Goal: Check status: Check status

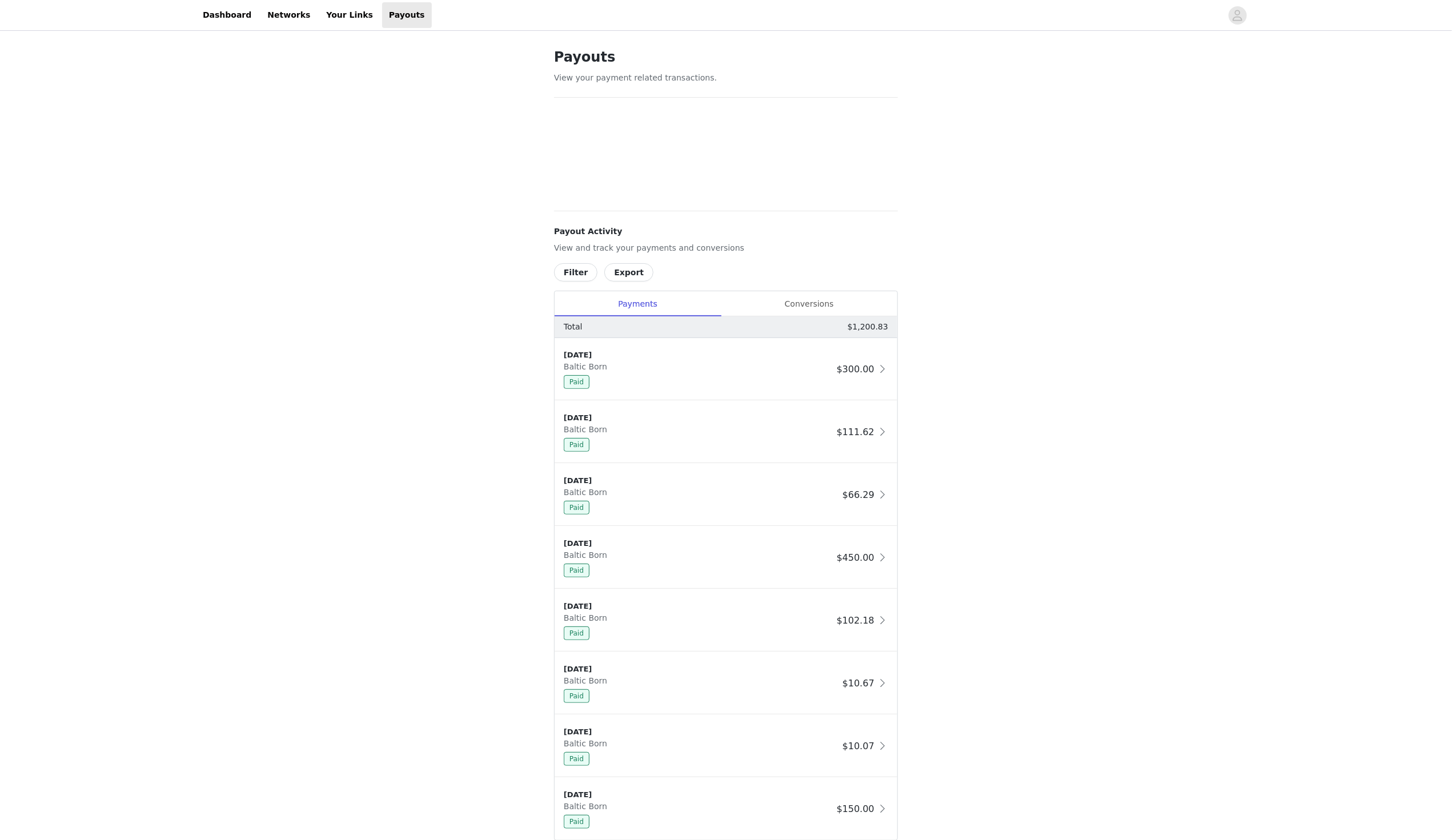
scroll to position [75, 0]
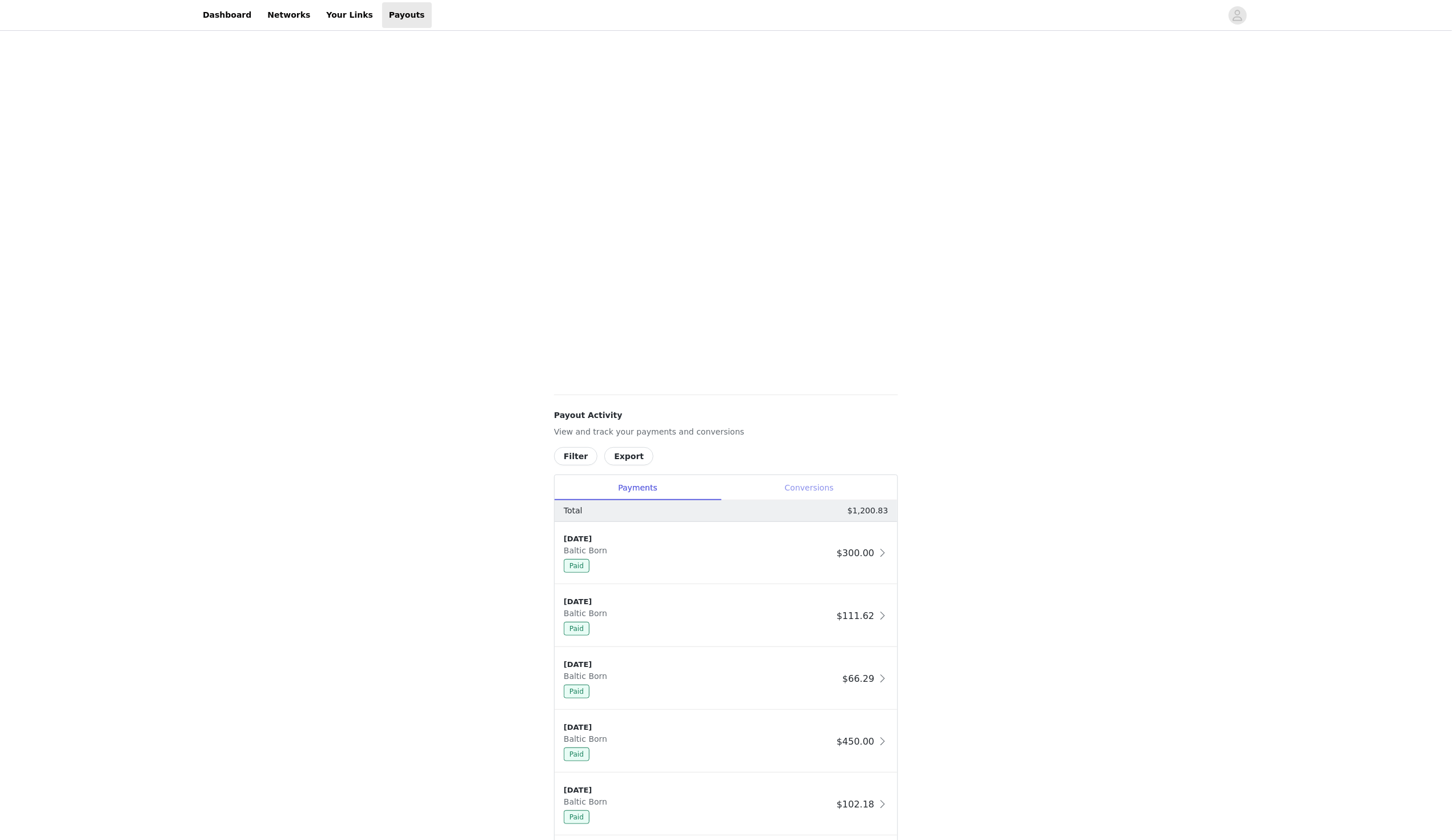
click at [823, 484] on div "Conversions" at bounding box center [809, 488] width 177 height 26
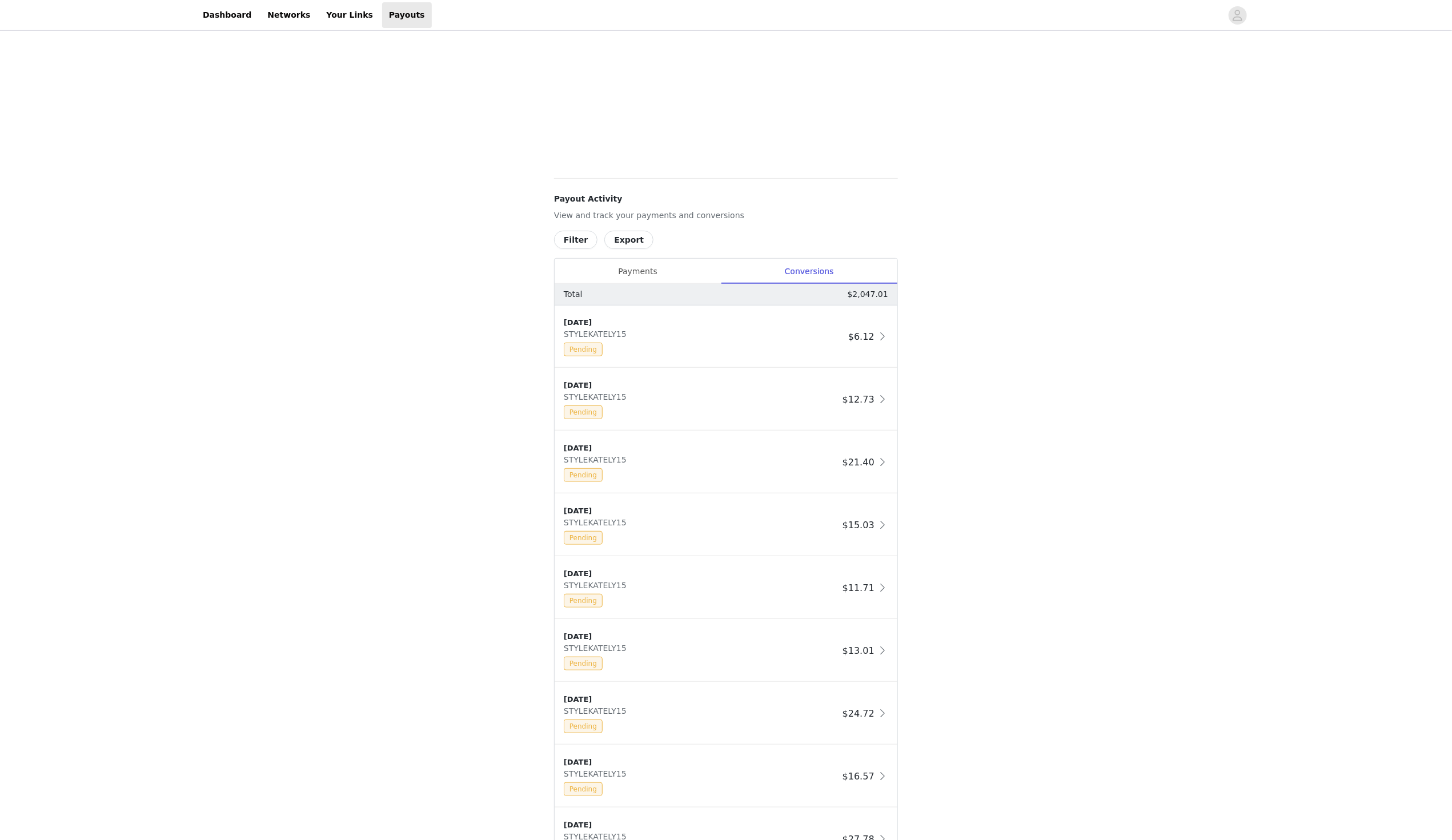
scroll to position [312, 0]
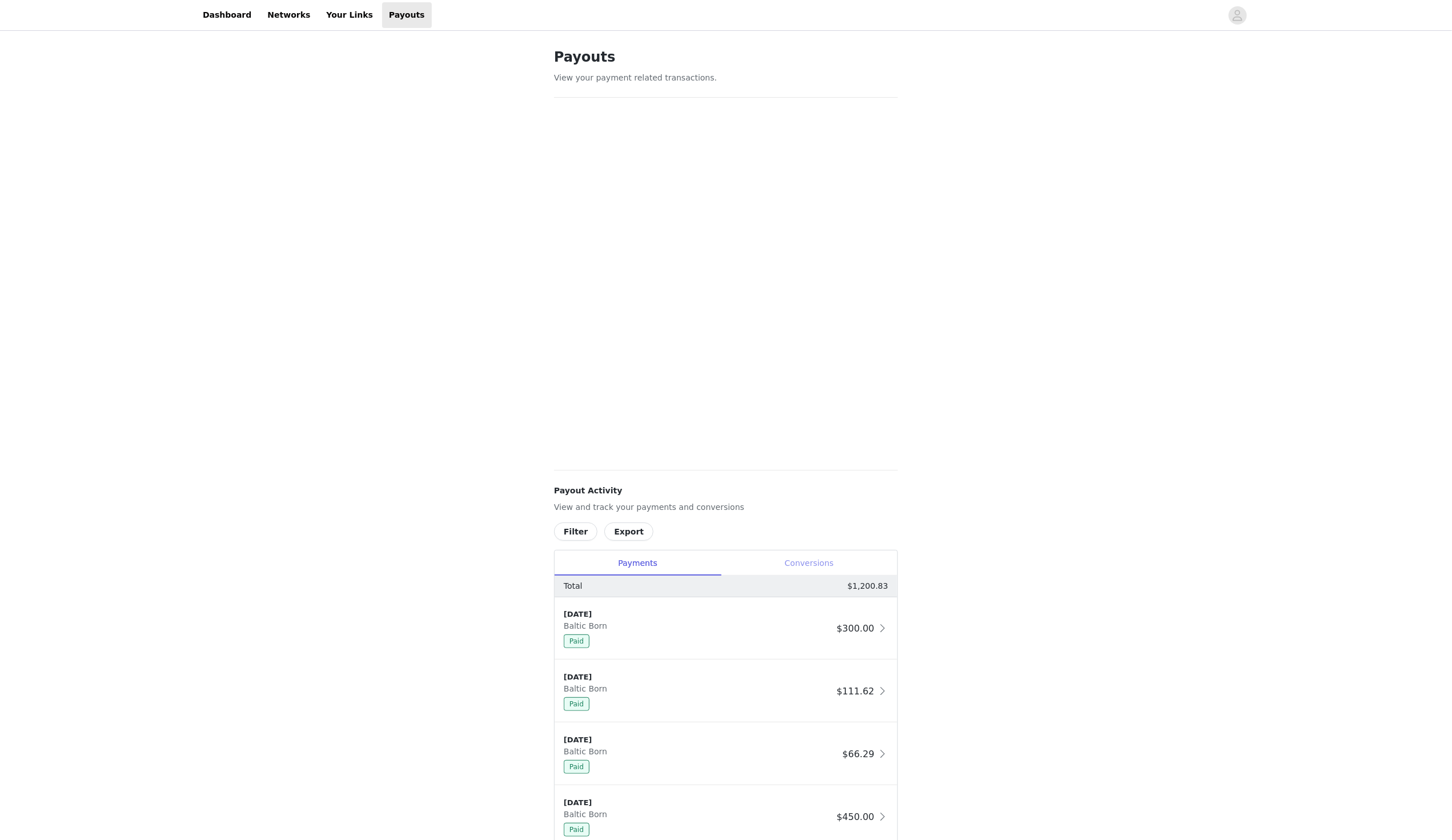
click at [801, 561] on div "Conversions" at bounding box center [809, 563] width 177 height 26
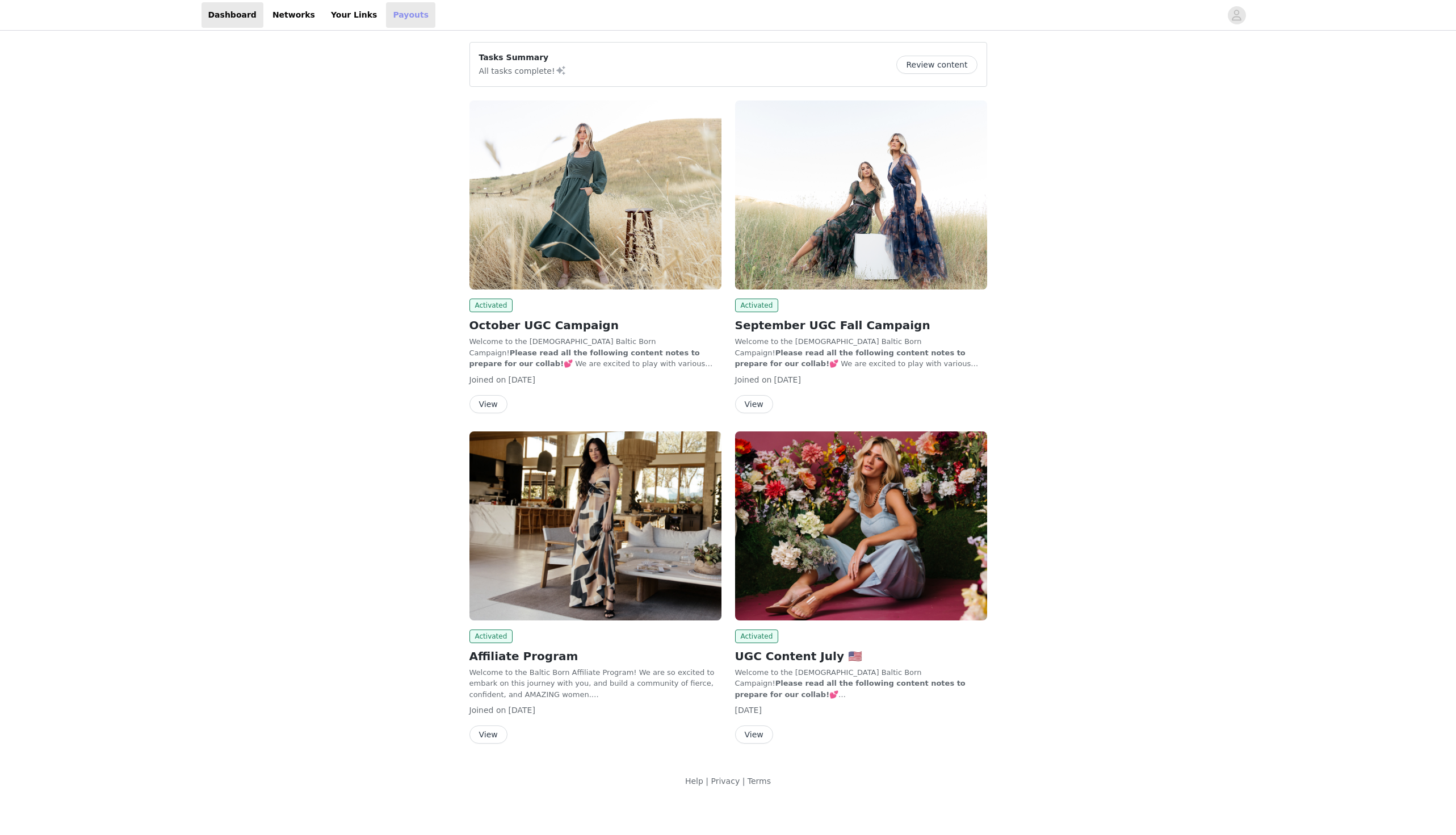
click at [387, 12] on link "Payouts" at bounding box center [411, 15] width 50 height 26
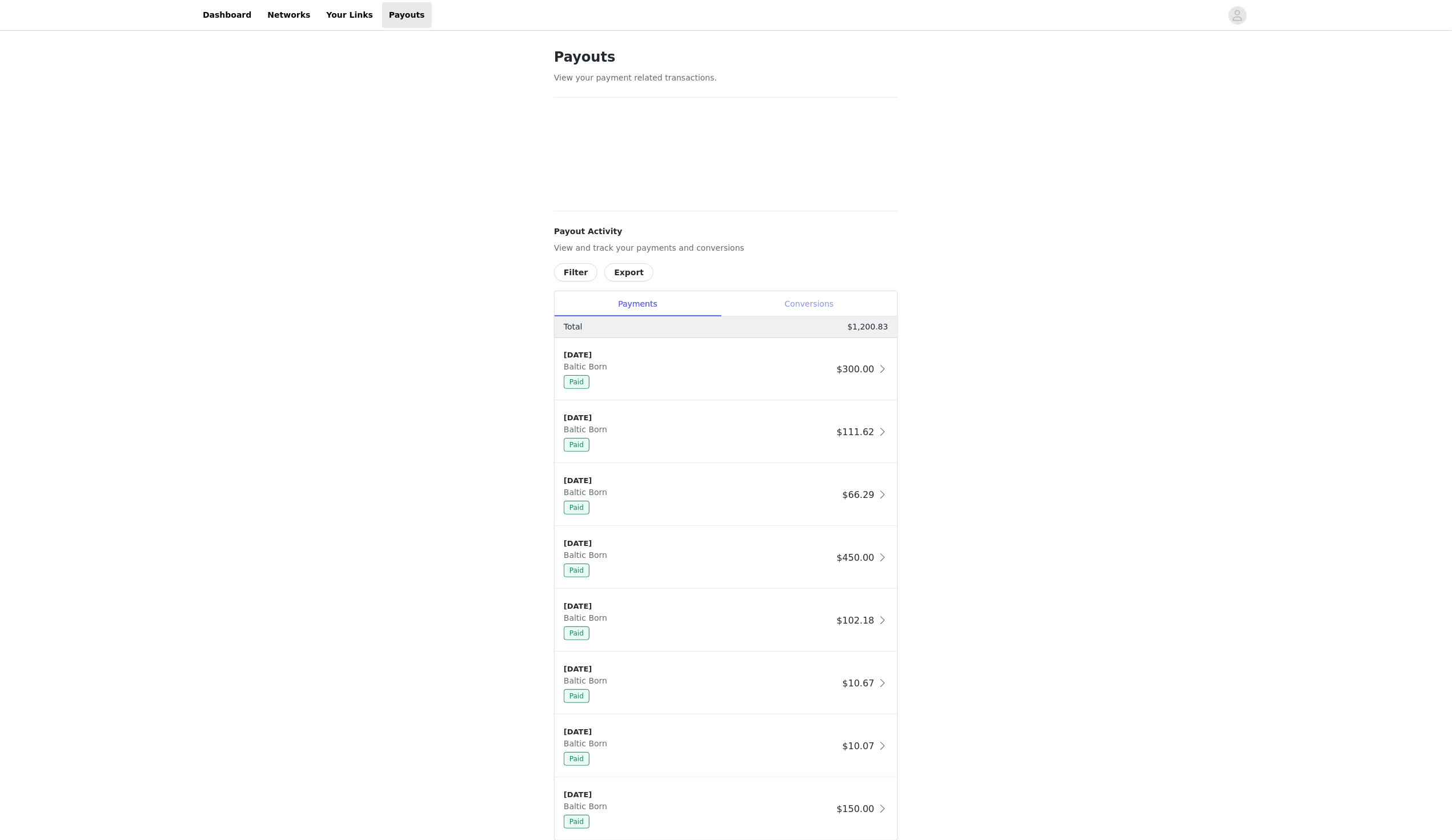
click at [834, 299] on div "Conversions" at bounding box center [809, 304] width 177 height 26
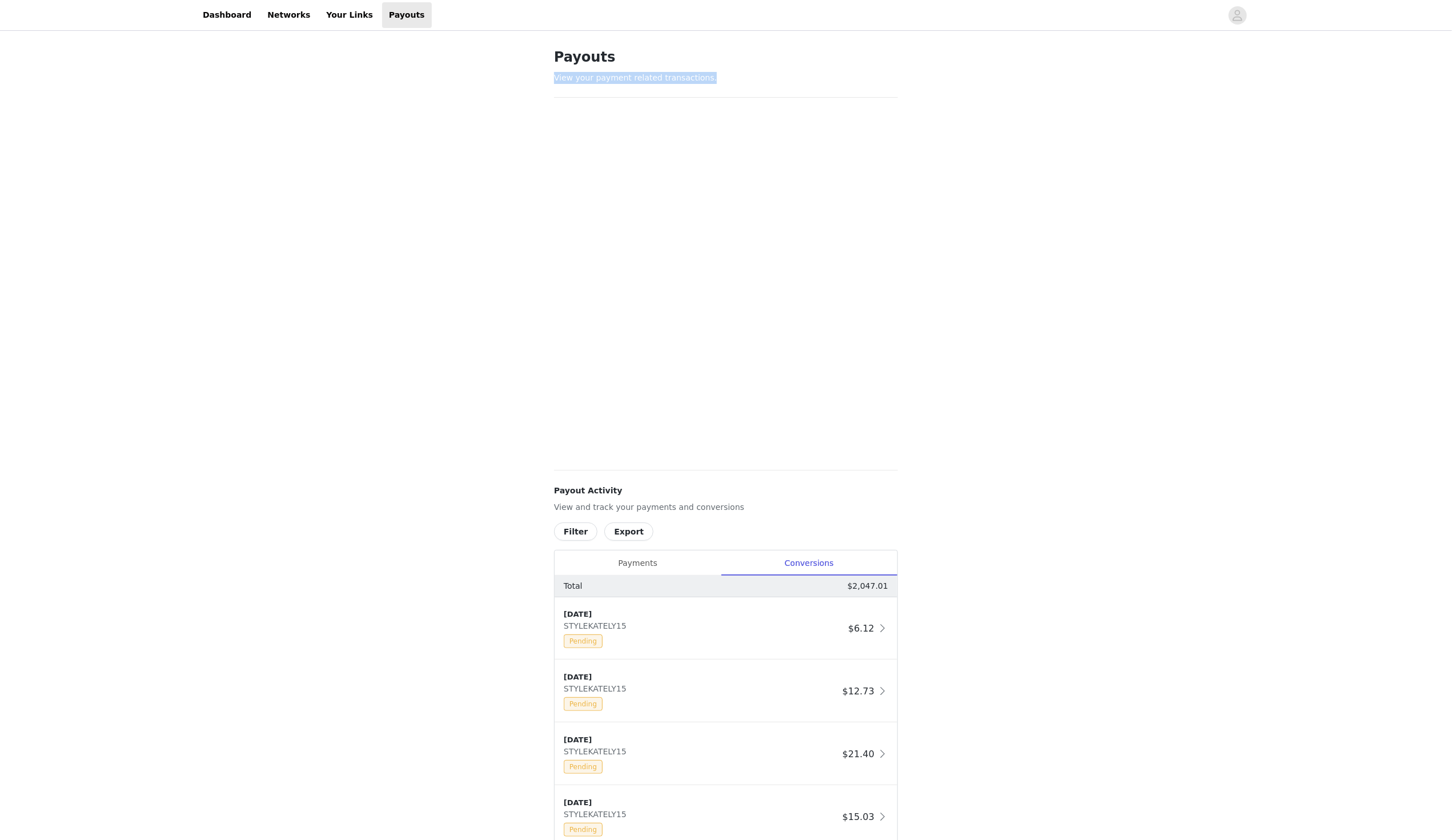
drag, startPoint x: 601, startPoint y: 79, endPoint x: 753, endPoint y: 79, distance: 152.0
click at [753, 79] on div "Payouts View your payment related transactions. Payout Activity View and track …" at bounding box center [726, 648] width 371 height 1229
click at [753, 79] on p "View your payment related transactions." at bounding box center [725, 77] width 344 height 12
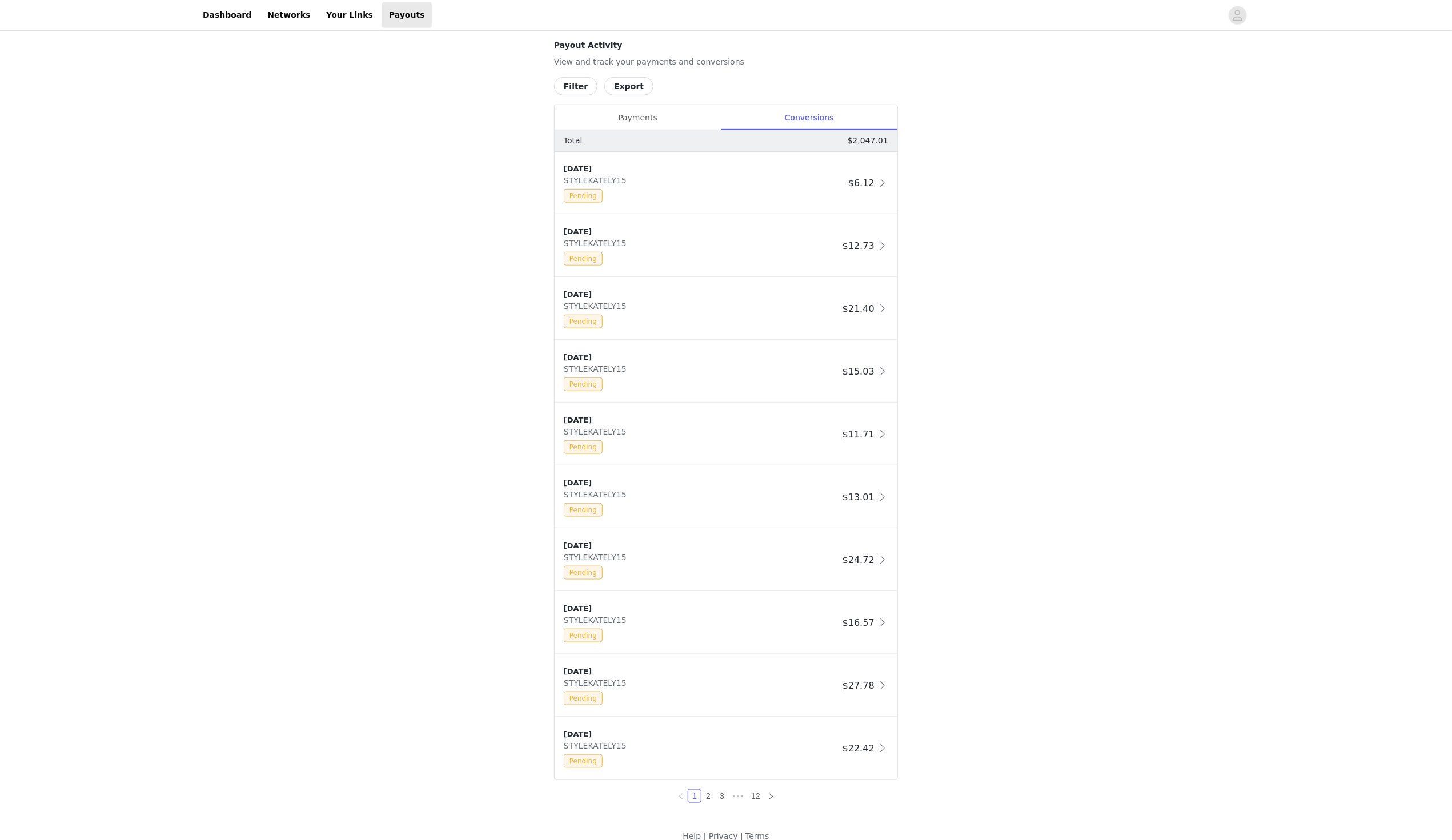
scroll to position [427, 0]
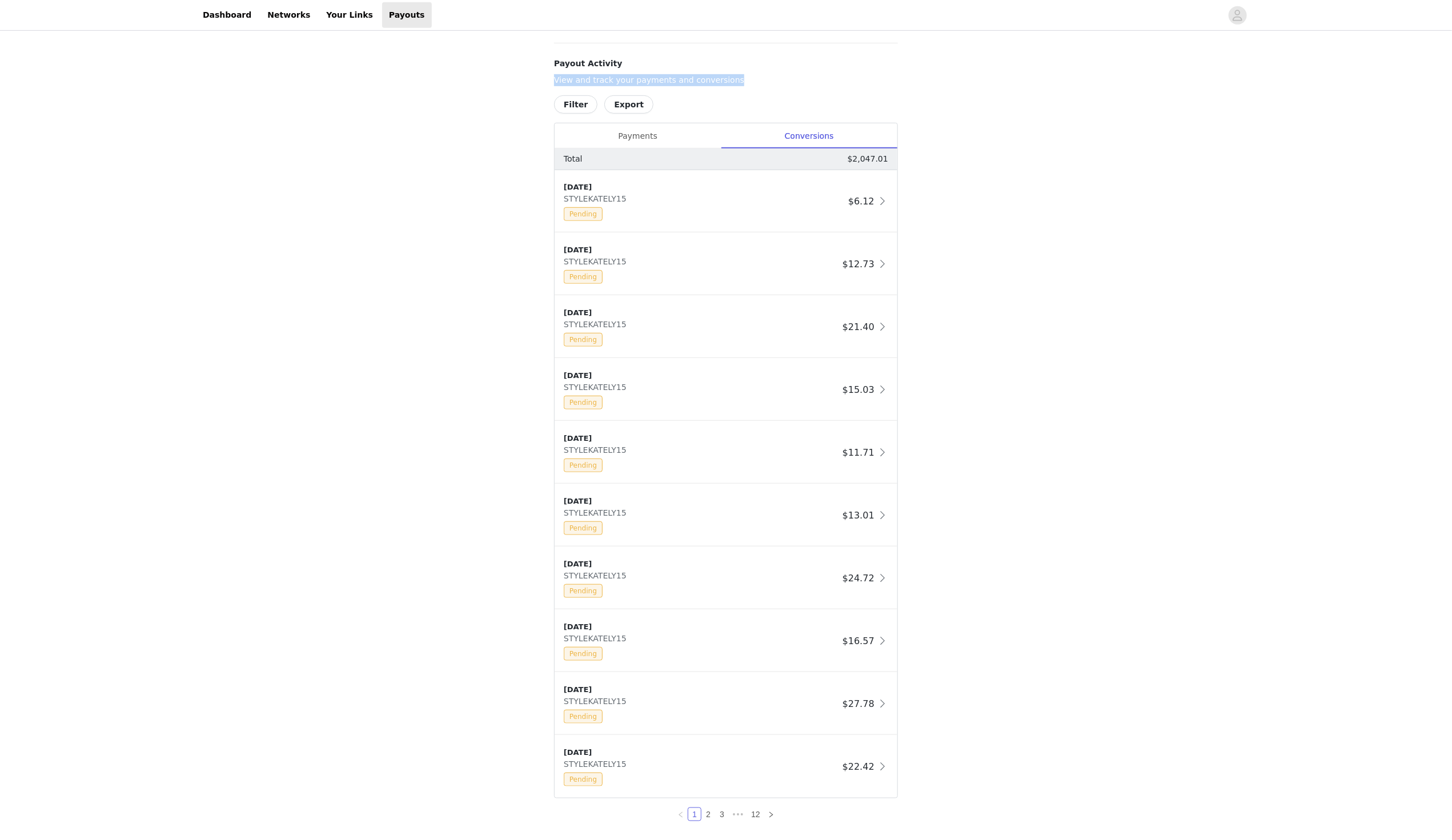
drag, startPoint x: 550, startPoint y: 81, endPoint x: 764, endPoint y: 84, distance: 214.0
click at [764, 84] on div "Payouts View your payment related transactions. Payout Activity View and track …" at bounding box center [726, 220] width 371 height 1229
click at [764, 84] on p "View and track your payments and conversions" at bounding box center [725, 80] width 344 height 12
click at [664, 133] on div "Payments" at bounding box center [638, 136] width 166 height 26
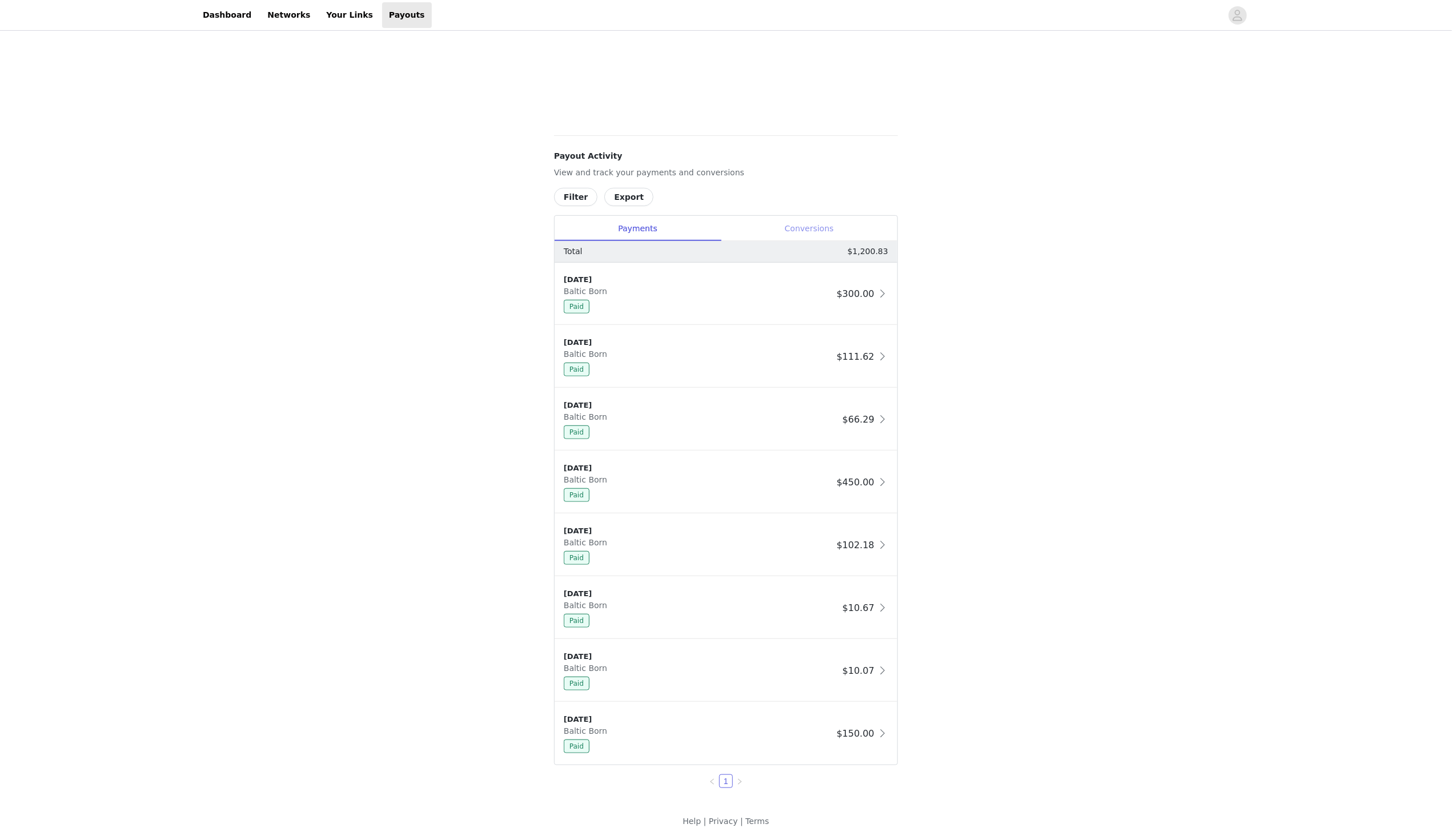
click at [837, 227] on div "Conversions" at bounding box center [809, 228] width 177 height 26
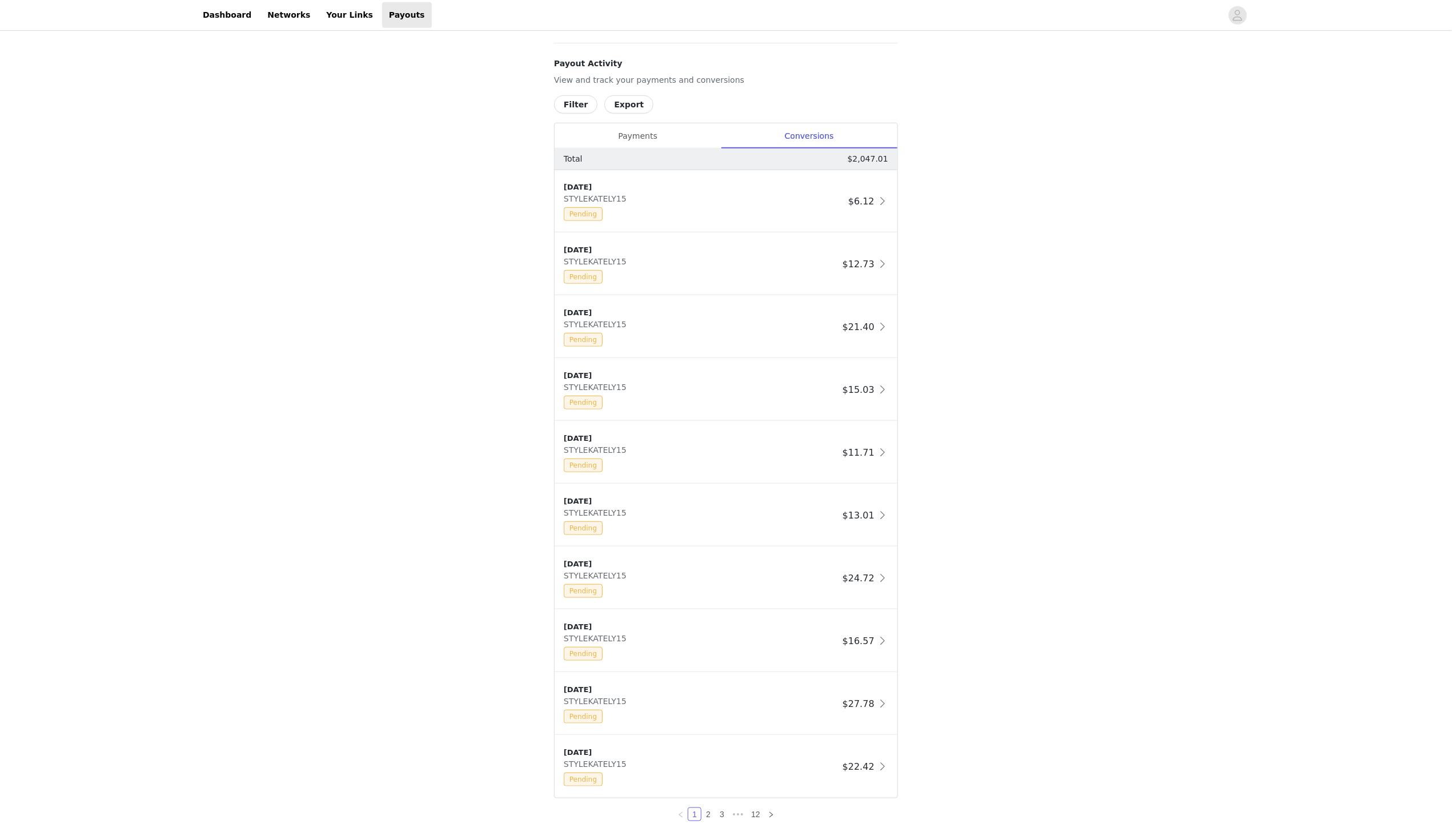
scroll to position [460, 0]
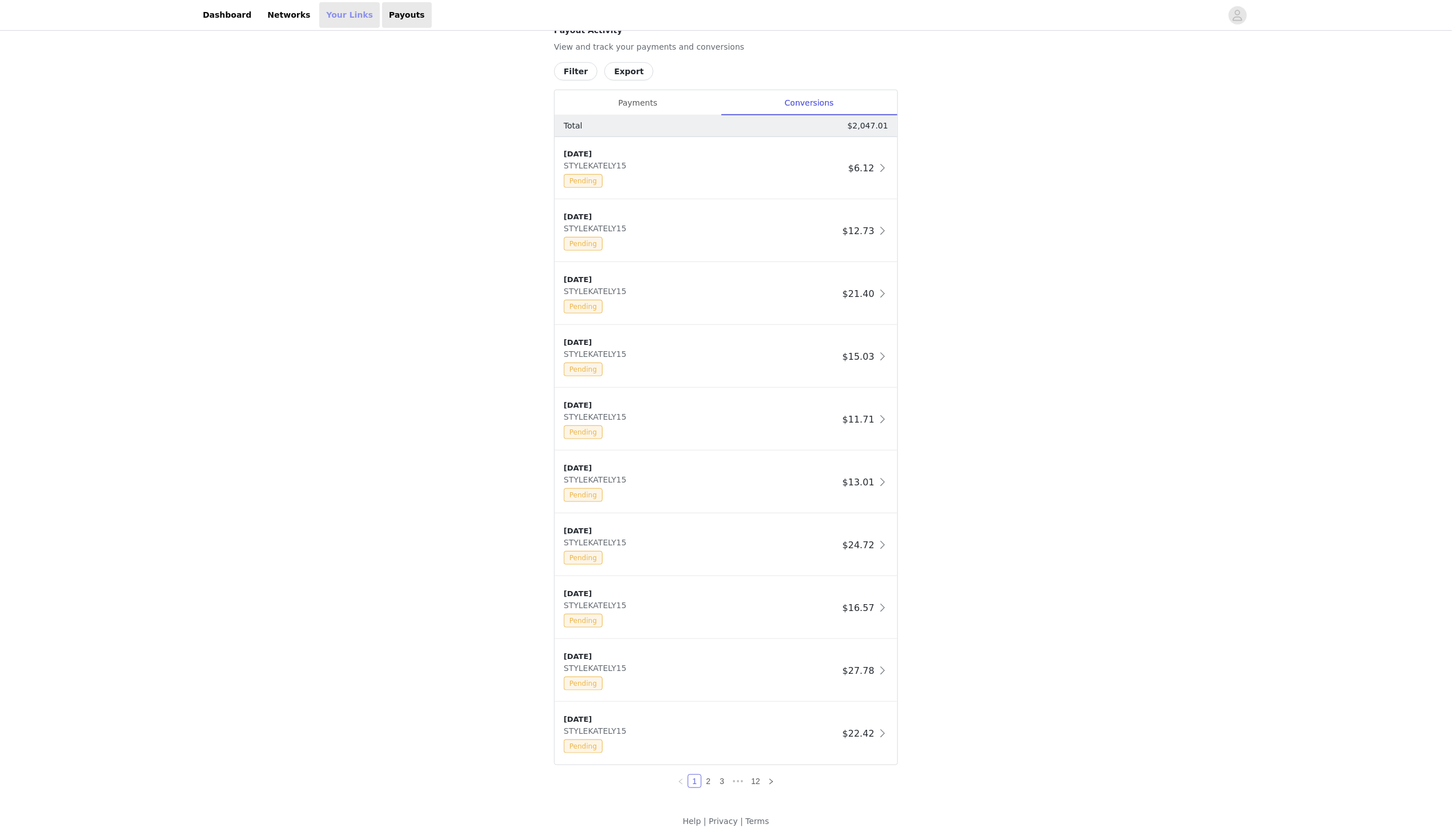
click at [328, 20] on link "Your Links" at bounding box center [350, 15] width 61 height 26
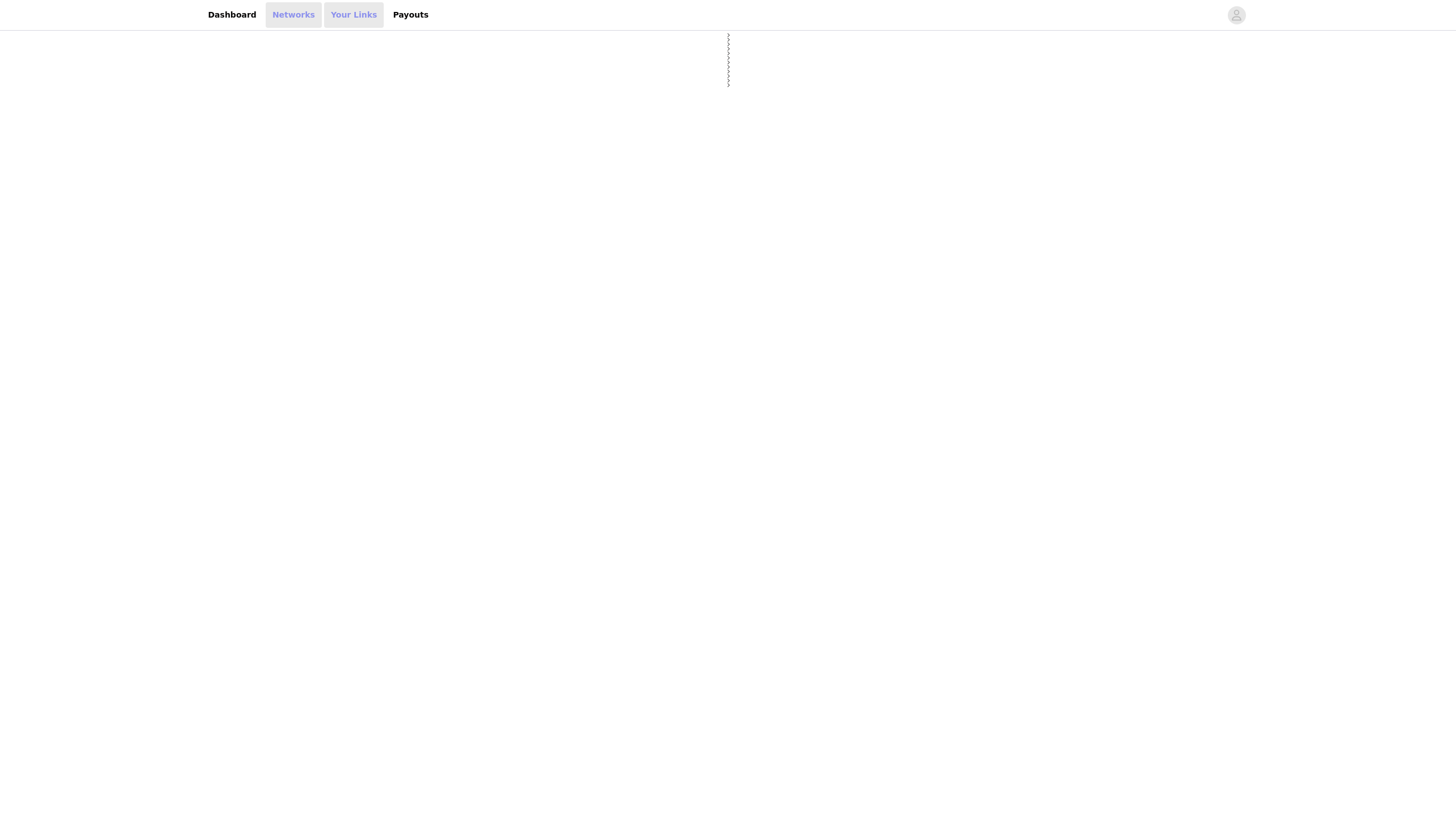
select select "12"
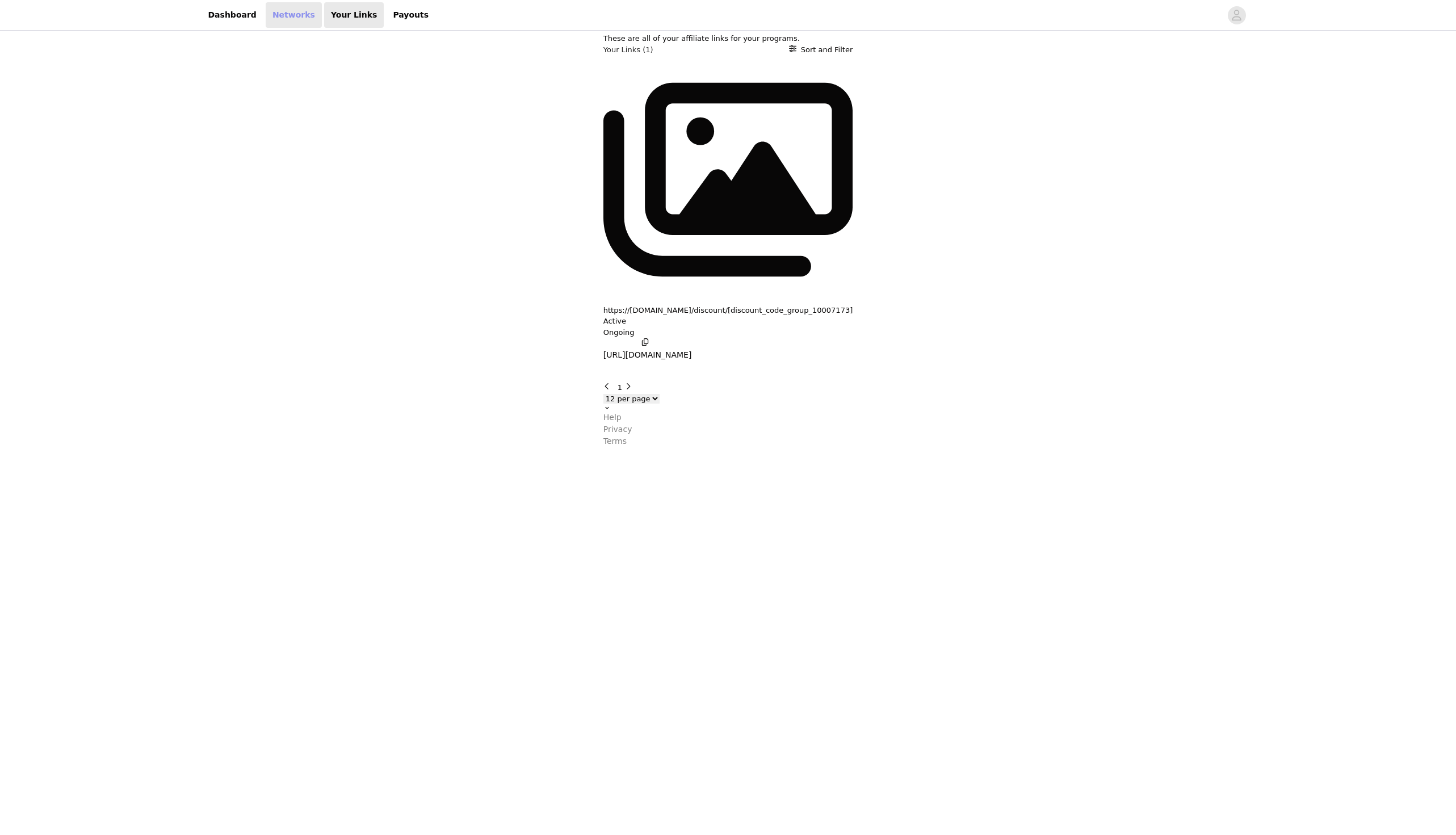
click at [274, 16] on link "Networks" at bounding box center [294, 15] width 56 height 26
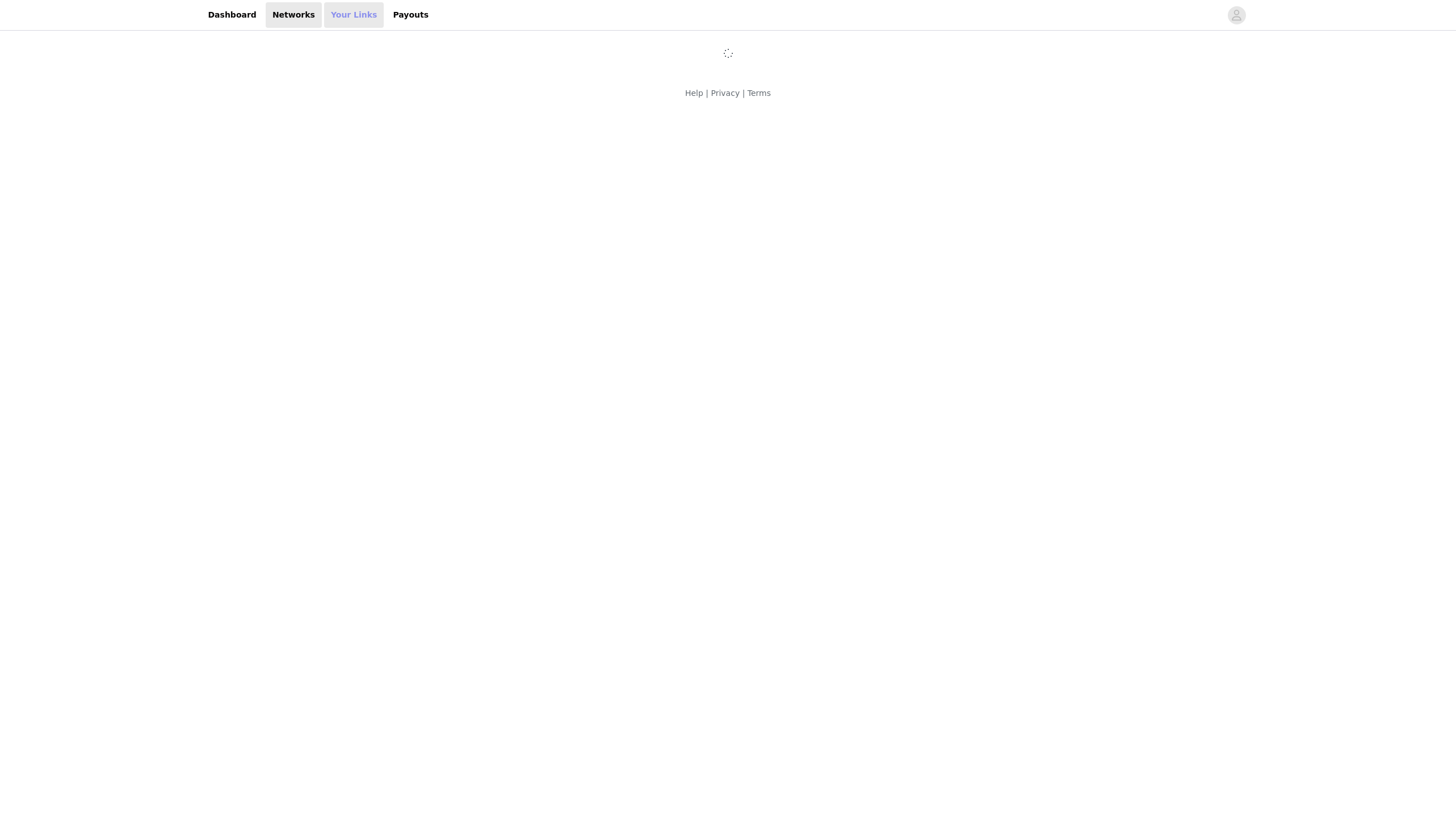
click at [342, 15] on link "Your Links" at bounding box center [354, 15] width 60 height 26
select select "12"
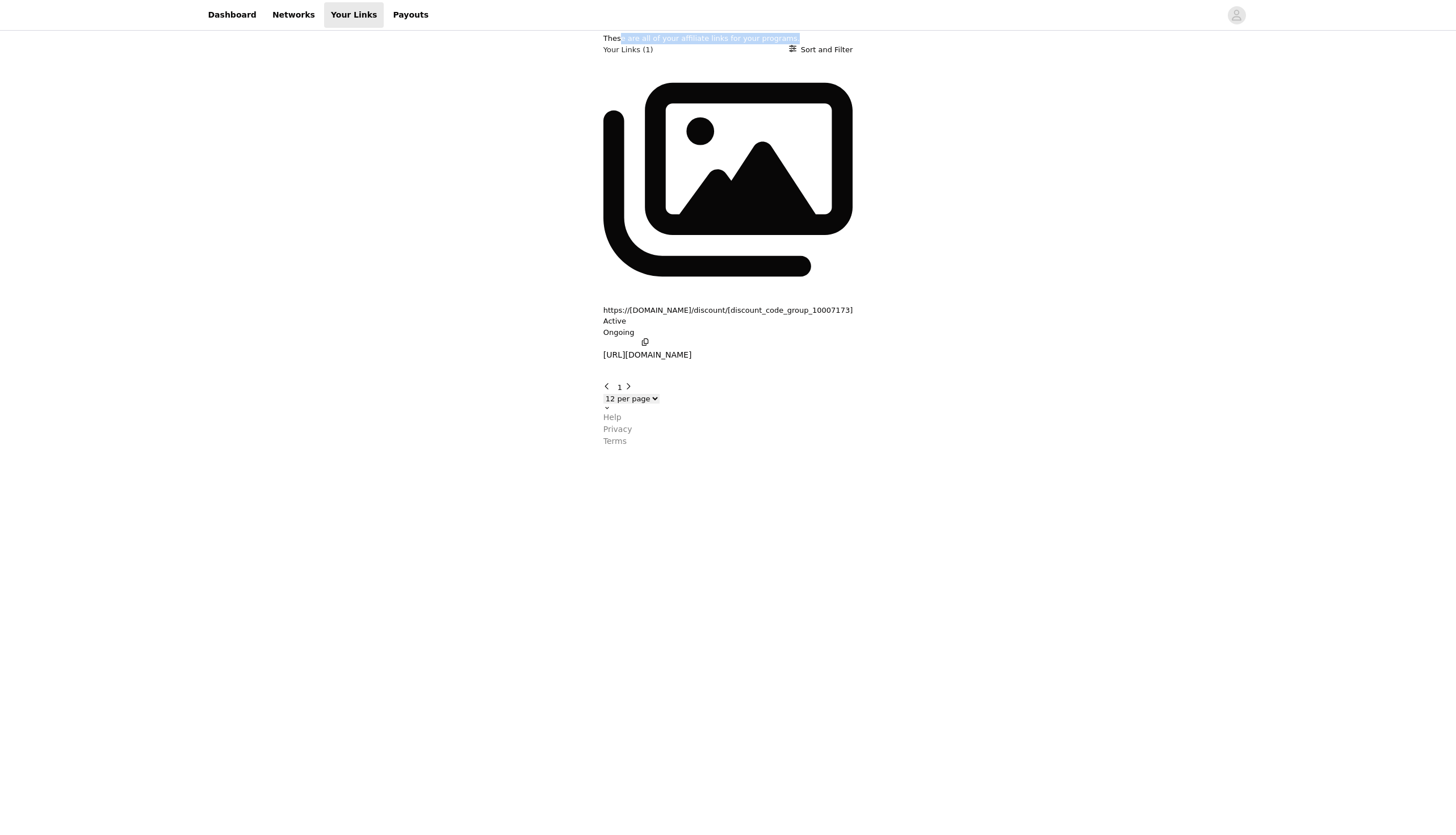
drag, startPoint x: 481, startPoint y: 51, endPoint x: 686, endPoint y: 59, distance: 205.2
click at [686, 59] on div "These are all of your affiliate links for your programs. Your Links (1) Sort an…" at bounding box center [728, 222] width 250 height 379
drag, startPoint x: 639, startPoint y: 48, endPoint x: 658, endPoint y: 49, distance: 19.0
click at [658, 44] on div "These are all of your affiliate links for your programs." at bounding box center [728, 39] width 250 height 11
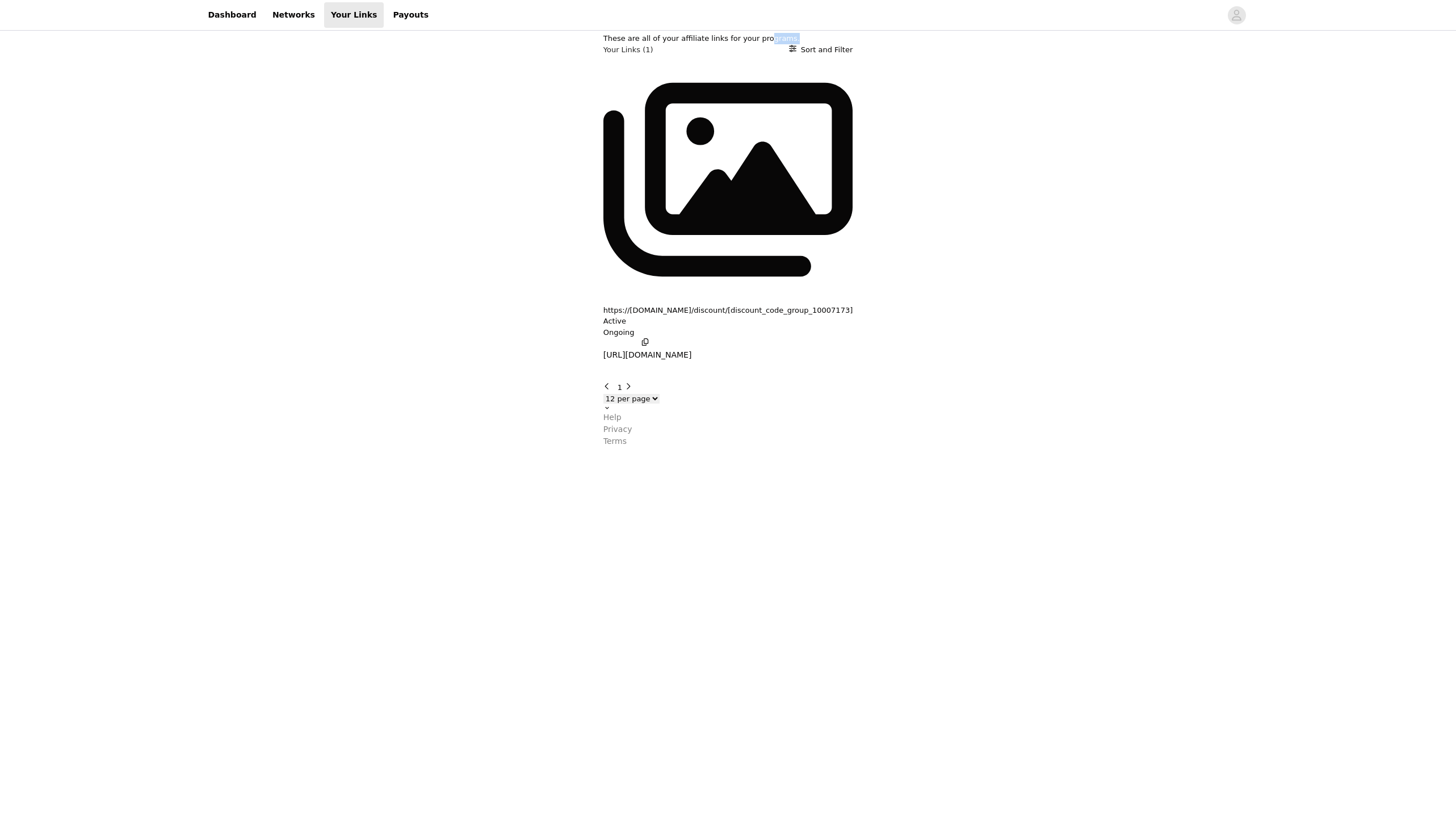
click at [658, 44] on div "These are all of your affiliate links for your programs." at bounding box center [728, 39] width 250 height 11
click at [244, 22] on link "Dashboard" at bounding box center [232, 15] width 62 height 26
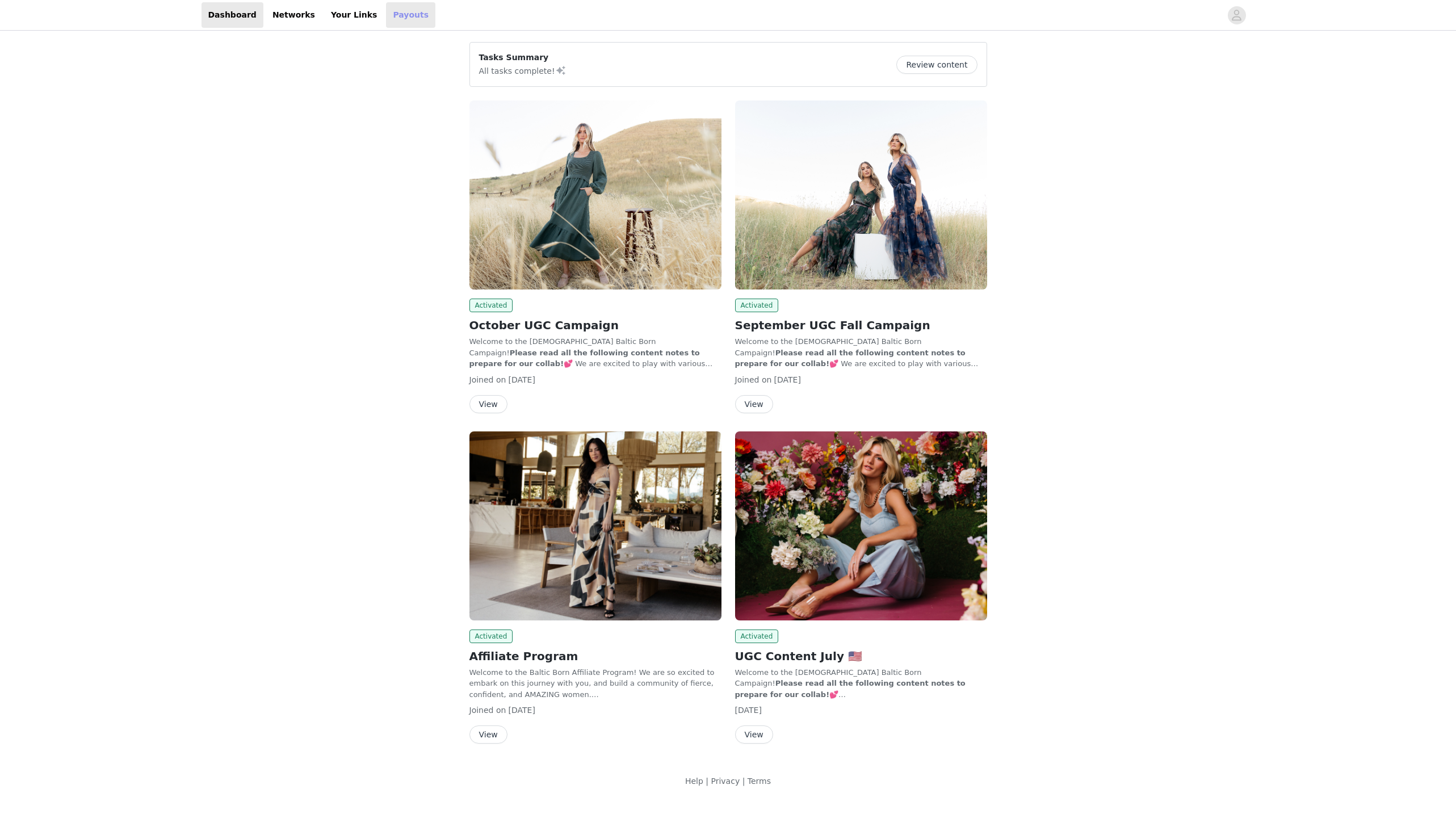
click at [386, 22] on link "Payouts" at bounding box center [411, 15] width 50 height 26
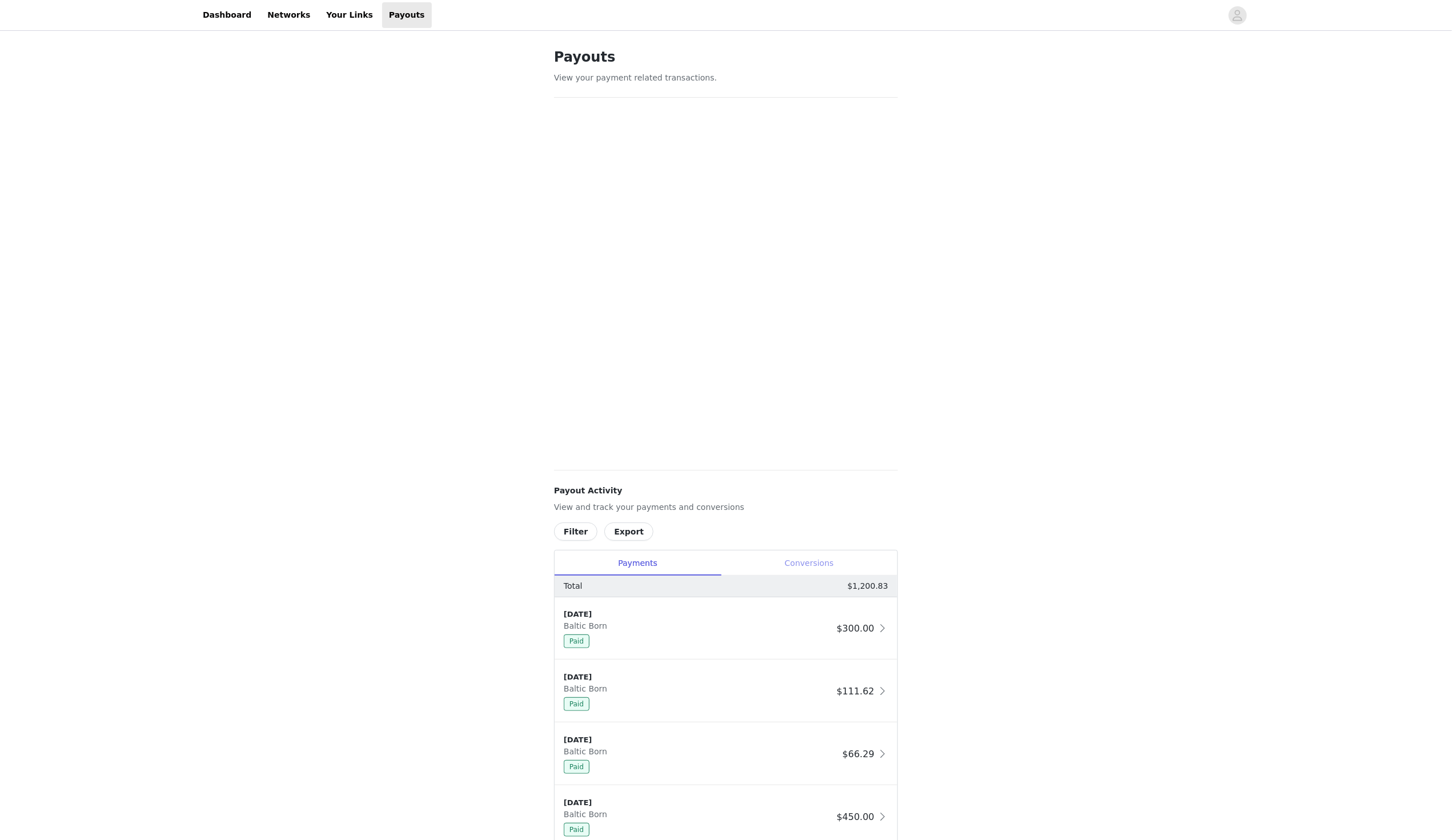
click at [829, 570] on div "Conversions" at bounding box center [809, 563] width 177 height 26
